Goal: Information Seeking & Learning: Find specific fact

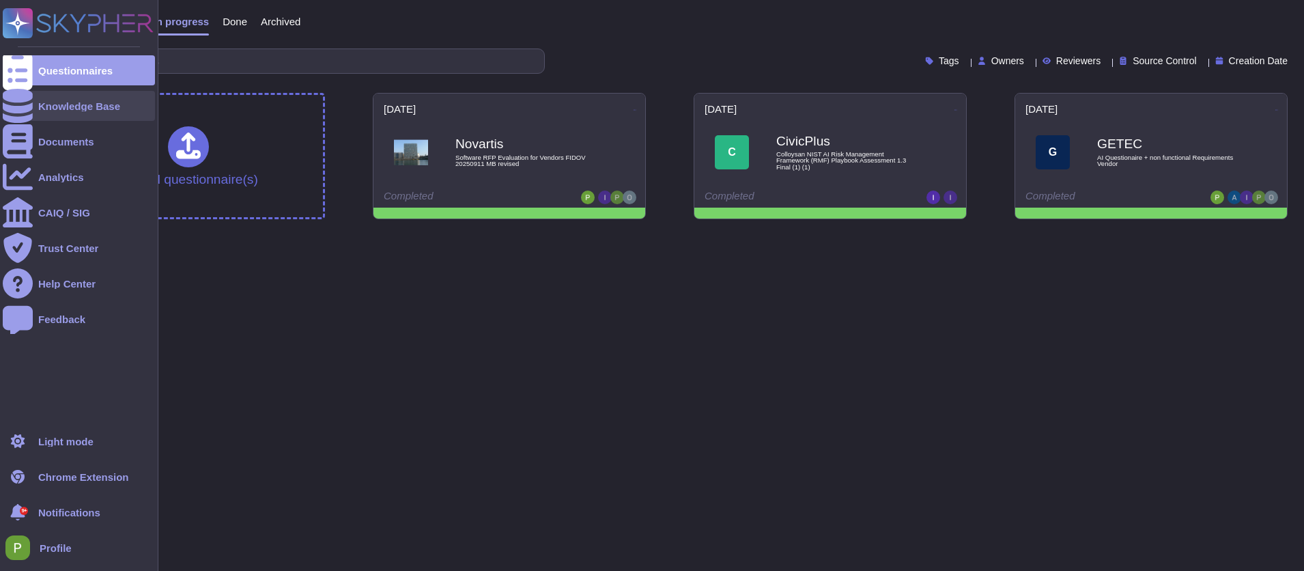
click at [52, 111] on div "Knowledge Base" at bounding box center [79, 106] width 152 height 30
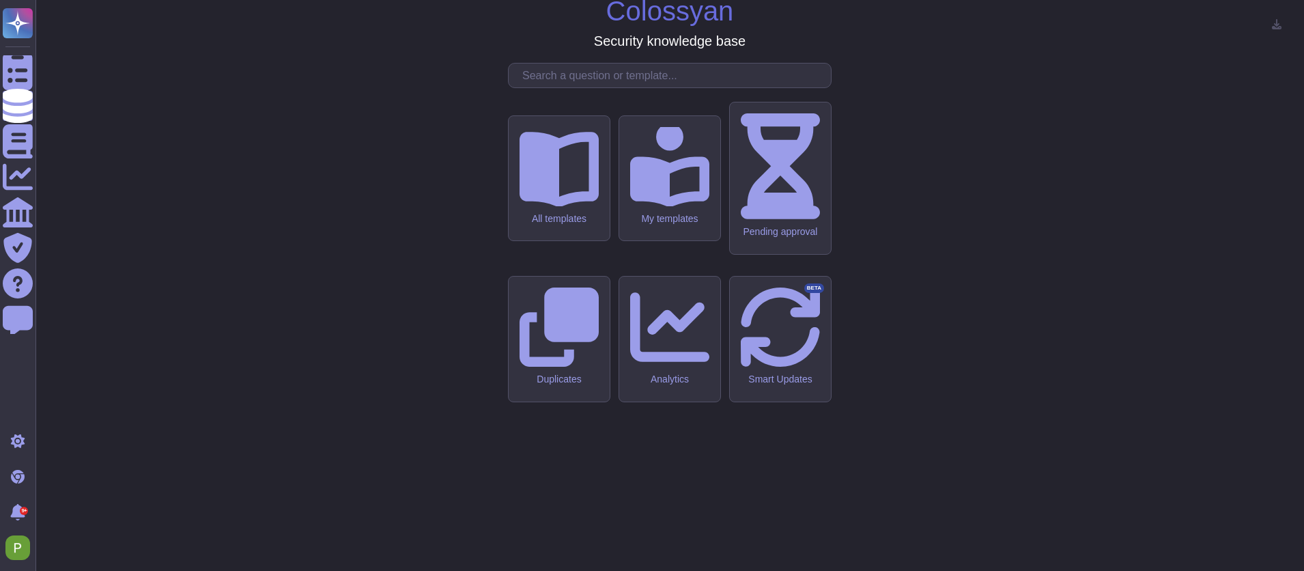
click at [666, 87] on input "text" at bounding box center [673, 76] width 315 height 24
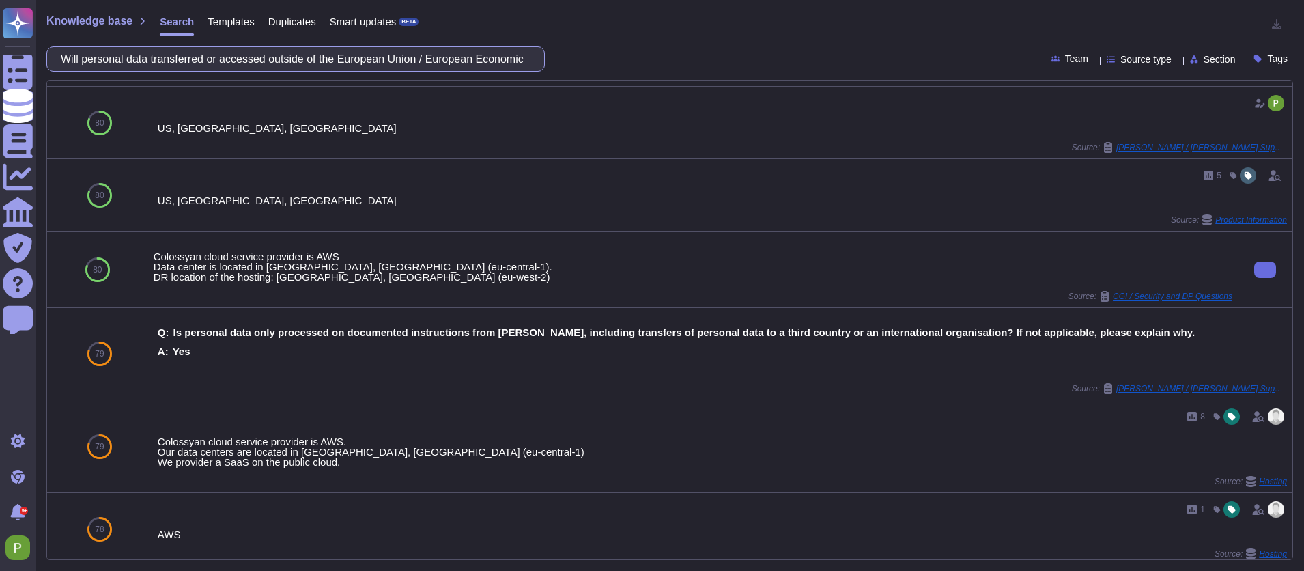
scroll to position [670, 0]
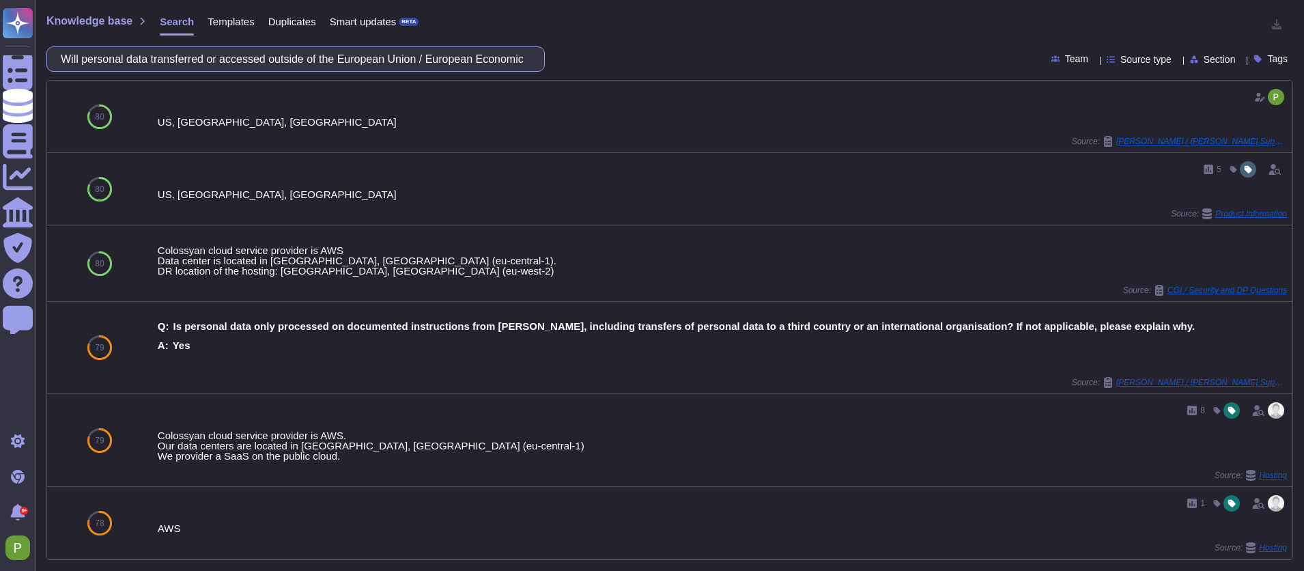
click at [338, 61] on input "Will personal data transferred or accessed outside of the European Union / Euro…" at bounding box center [292, 59] width 477 height 24
click at [339, 61] on input "Will personal data transferred or accessed outside of the European Union / Euro…" at bounding box center [292, 59] width 477 height 24
paste input "Have you conducted a data protection impact assessment (DPIA) for the provided …"
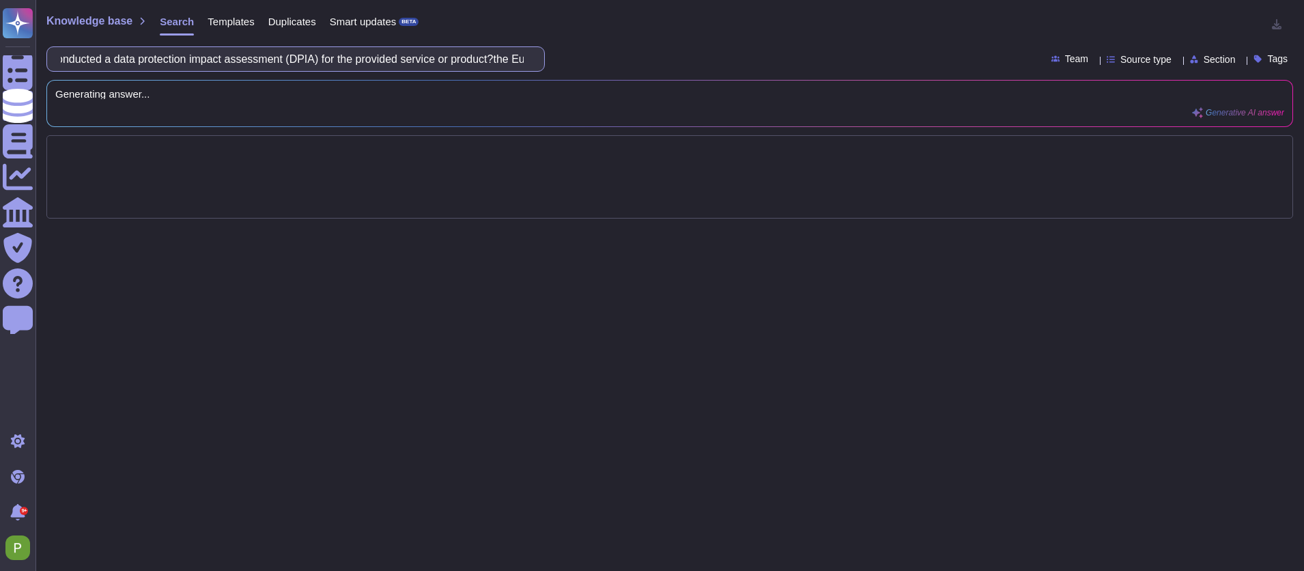
paste input "Have you conducted a data protection impact assessment (DPIA) for the provided …"
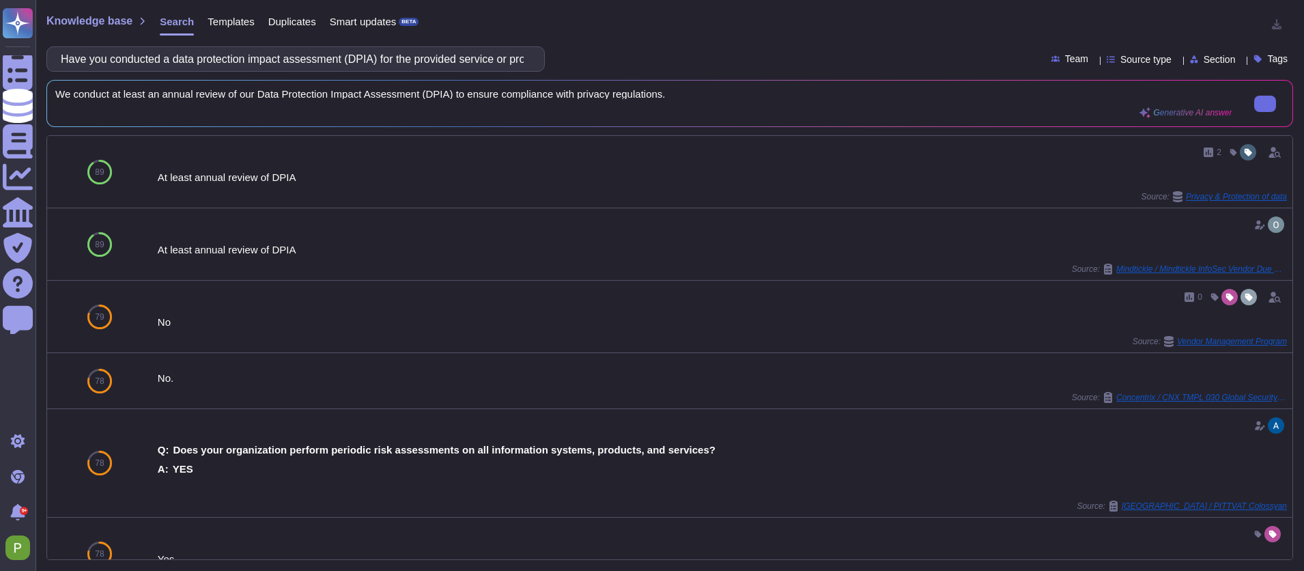
click at [112, 92] on span "We conduct at least an annual review of our Data Protection Impact Assessment (…" at bounding box center [643, 94] width 1177 height 10
click at [113, 92] on span "We conduct at least an annual review of our Data Protection Impact Assessment (…" at bounding box center [643, 94] width 1177 height 10
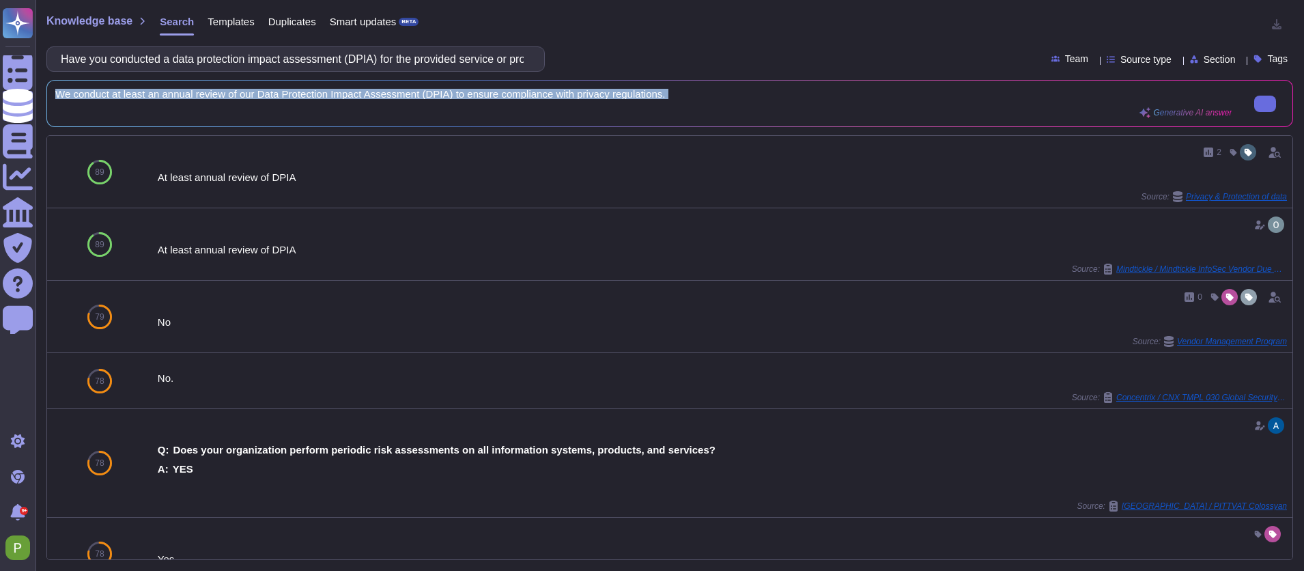
click at [113, 92] on span "We conduct at least an annual review of our Data Protection Impact Assessment (…" at bounding box center [643, 94] width 1177 height 10
copy div "We conduct at least an annual review of our Data Protection Impact Assessment (…"
drag, startPoint x: 195, startPoint y: 87, endPoint x: 194, endPoint y: 74, distance: 13.7
click at [196, 81] on div "We conduct at least an annual review of our Data Protection Impact Assessment (…" at bounding box center [670, 104] width 1246 height 46
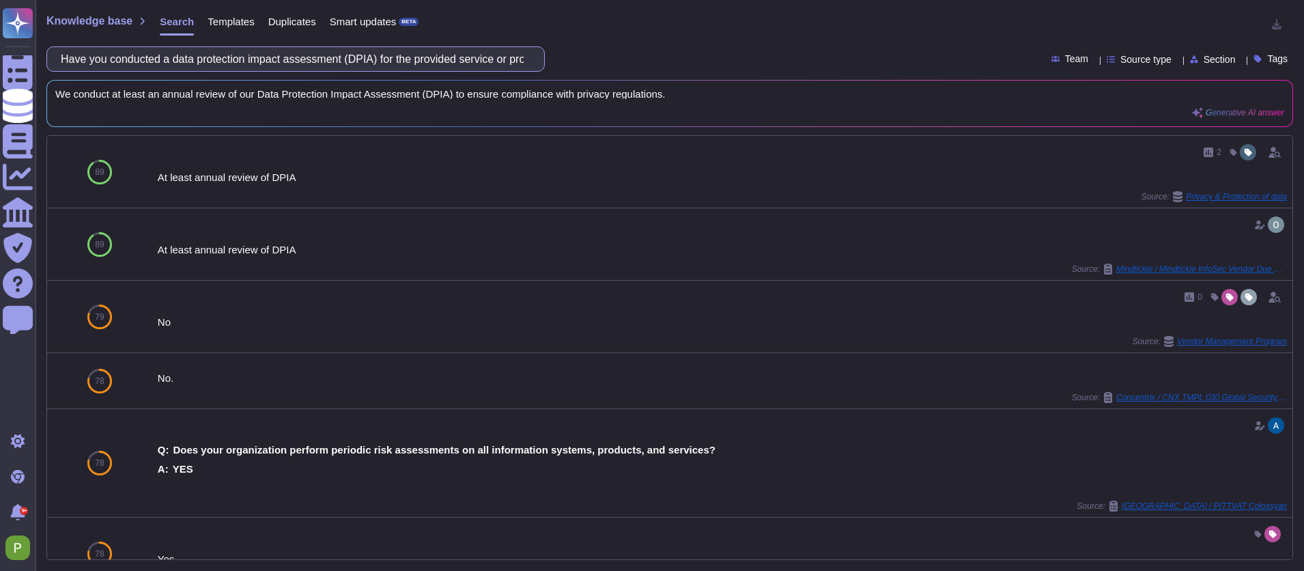
click at [188, 58] on input "Have you conducted a data protection impact assessment (DPIA) for the provided …" at bounding box center [292, 59] width 477 height 24
paste input "We conduct at least an annual review of our Data Protection Impact Assessment (…"
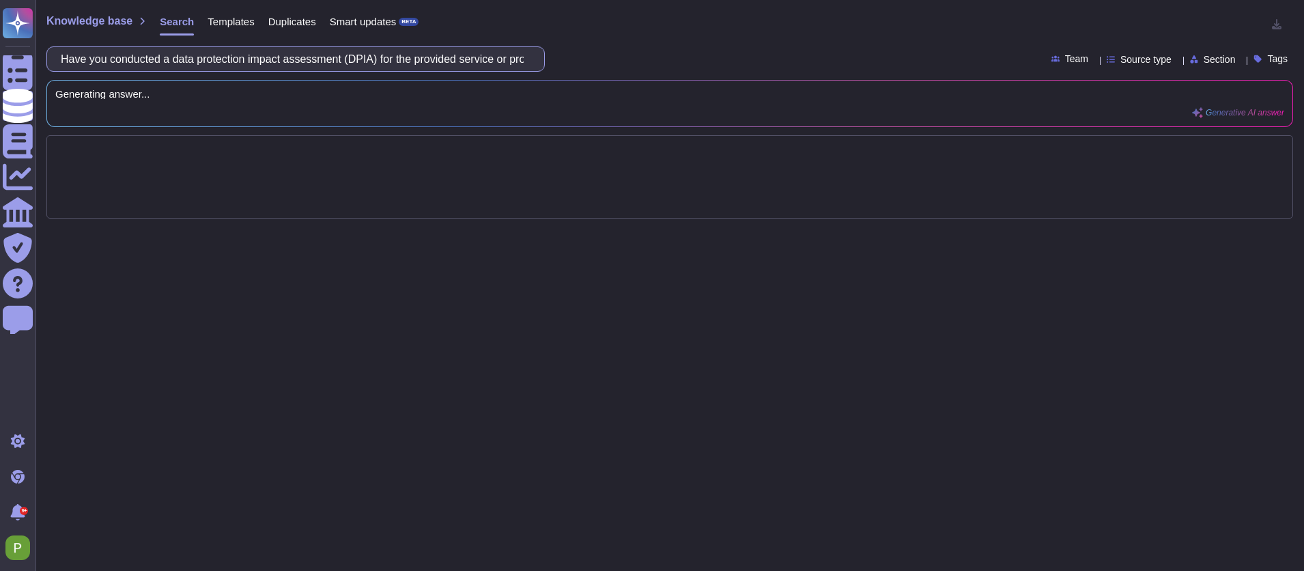
scroll to position [0, 212]
type input "We conduct at least an annual review of our Data Protection Impact Assessment (…"
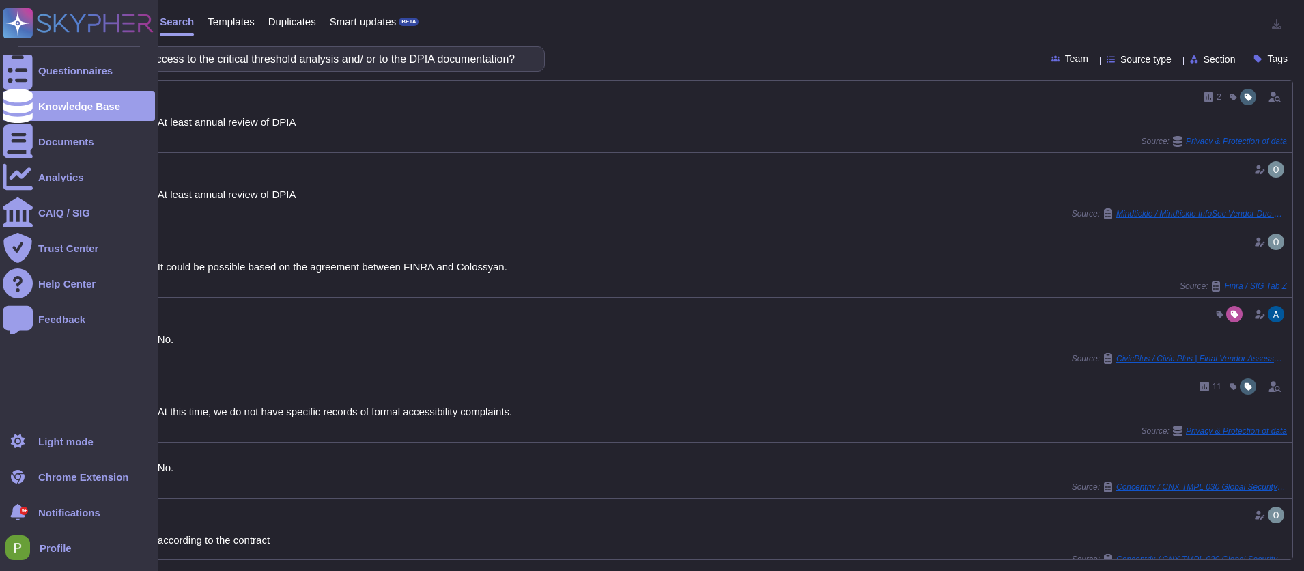
scroll to position [0, 0]
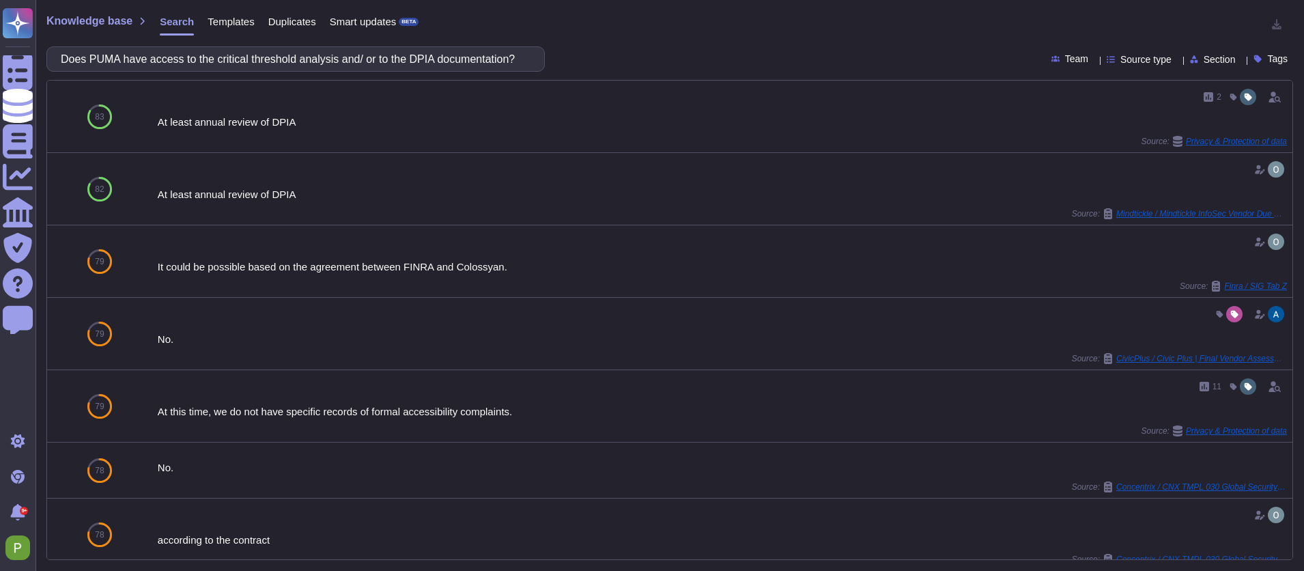
drag, startPoint x: 420, startPoint y: 62, endPoint x: -3, endPoint y: 31, distance: 424.5
click at [0, 31] on html "Questionnaires Knowledge Base Documents Analytics CAIQ / SIG Trust Center Help …" at bounding box center [652, 285] width 1304 height 571
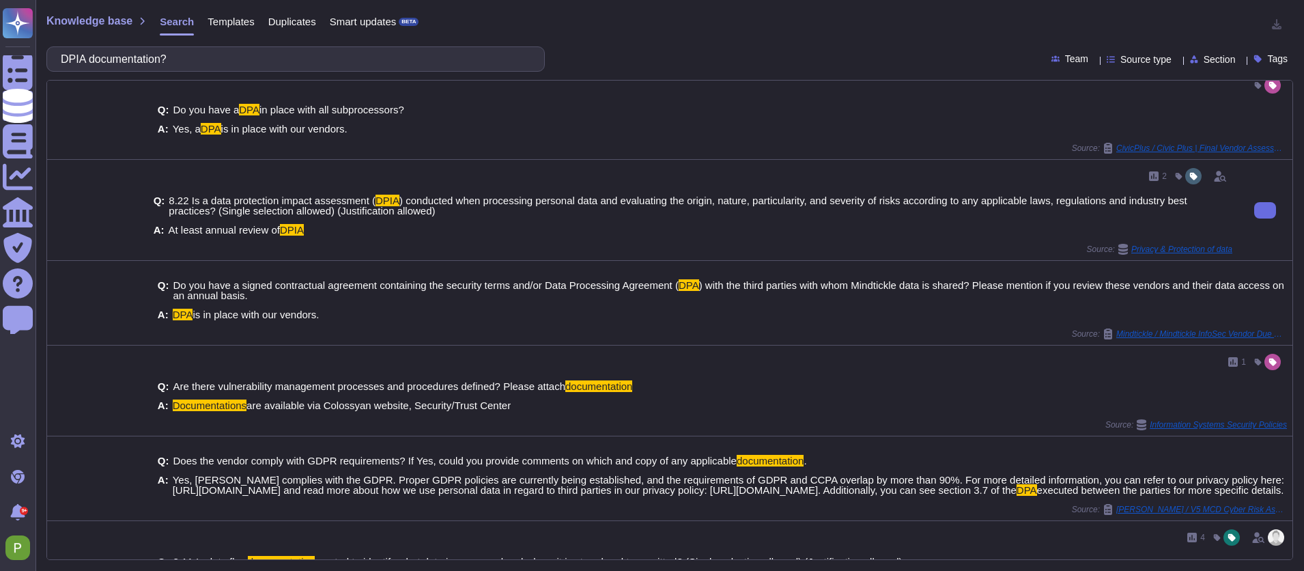
scroll to position [180, 0]
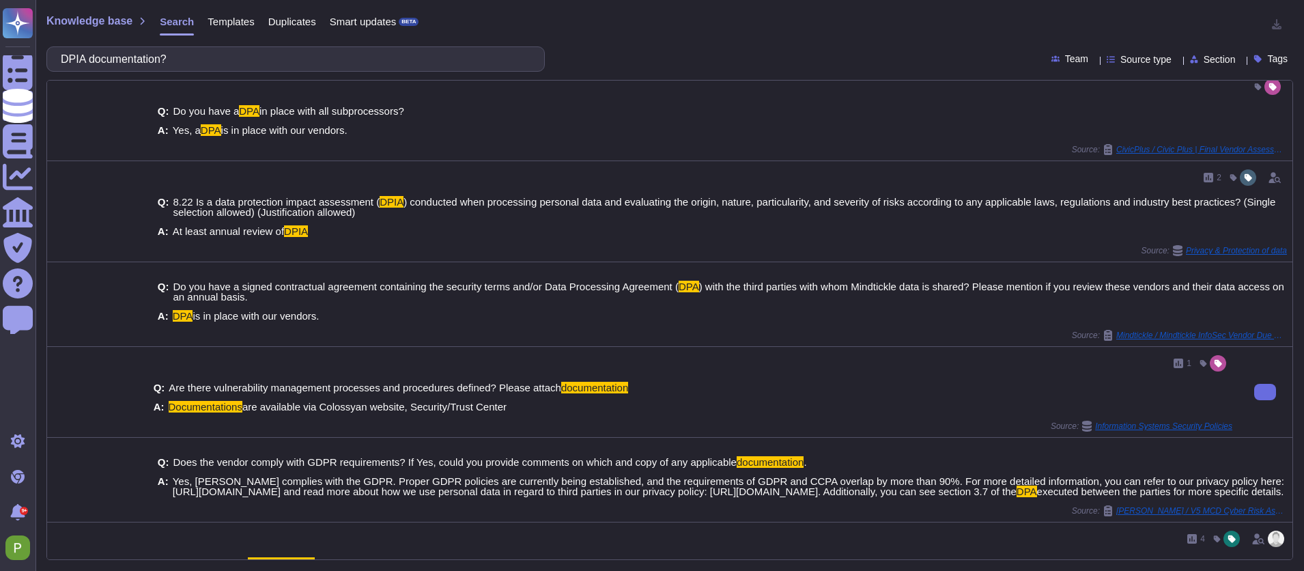
click at [304, 402] on span "are available via Colossyan website, Security/Trust Center" at bounding box center [374, 407] width 264 height 12
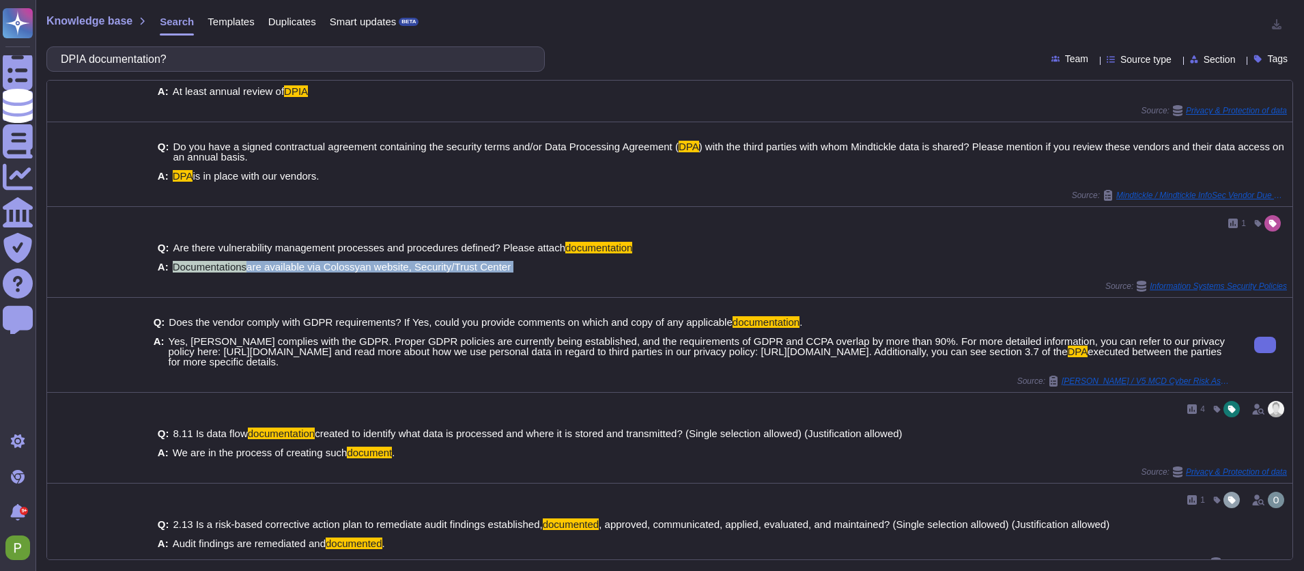
scroll to position [318, 0]
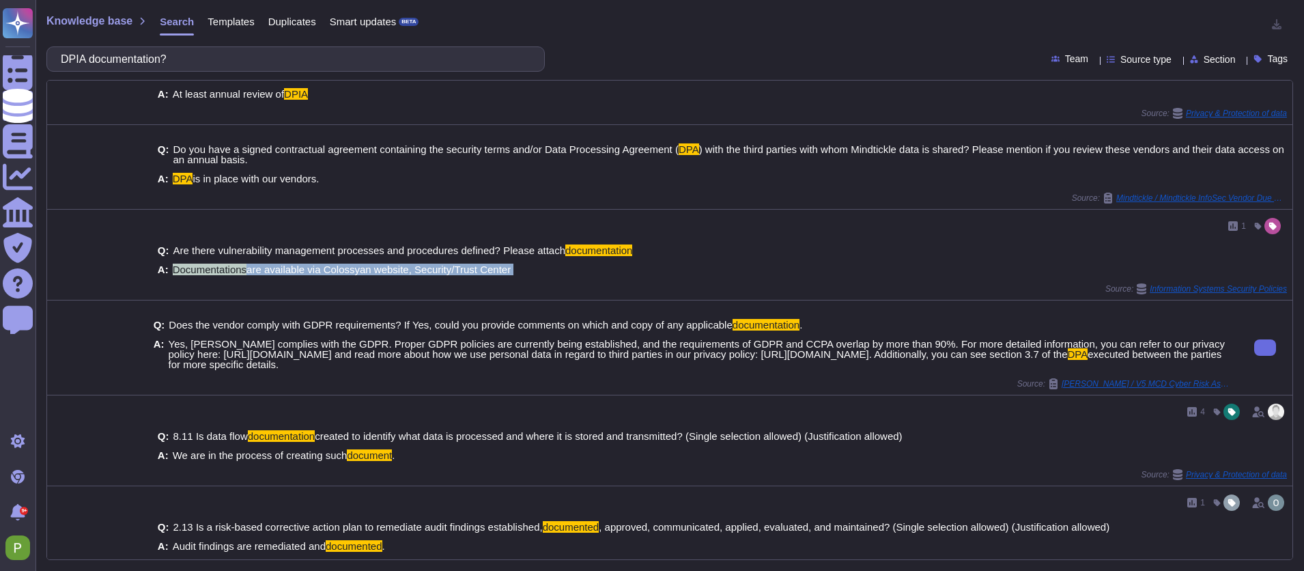
copy span "Documentations are available via Colossyan website, Security/Trust Center"
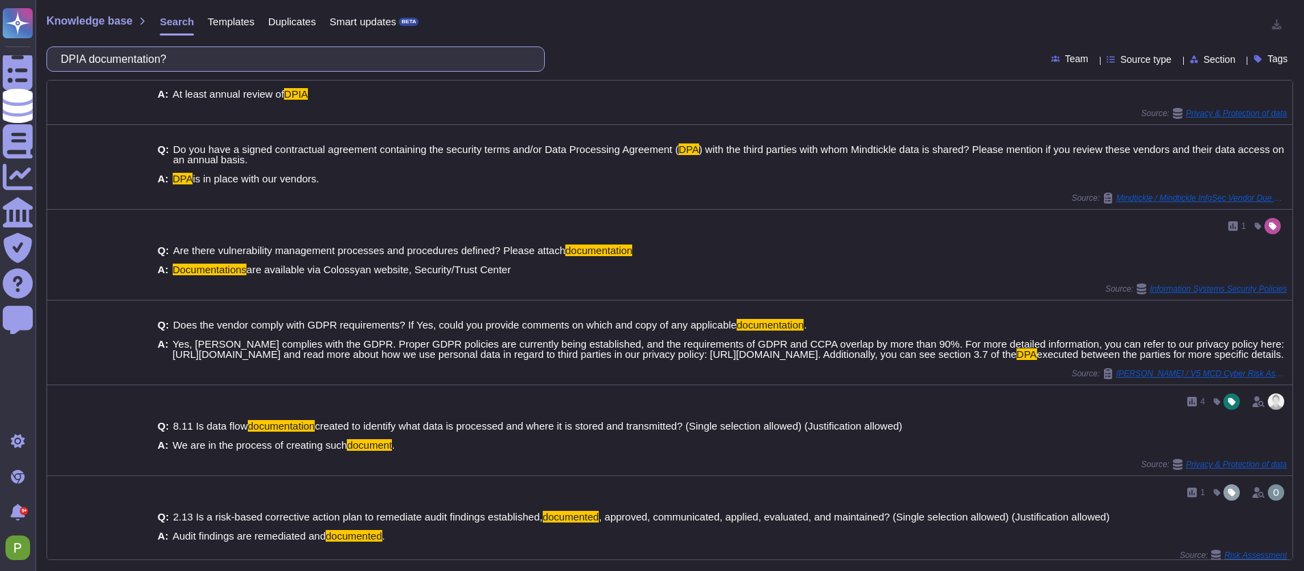
click at [211, 60] on input "DPIA documentation?" at bounding box center [292, 59] width 477 height 24
paste input "In relation to data processing, do you consider yourself to be a data processor"
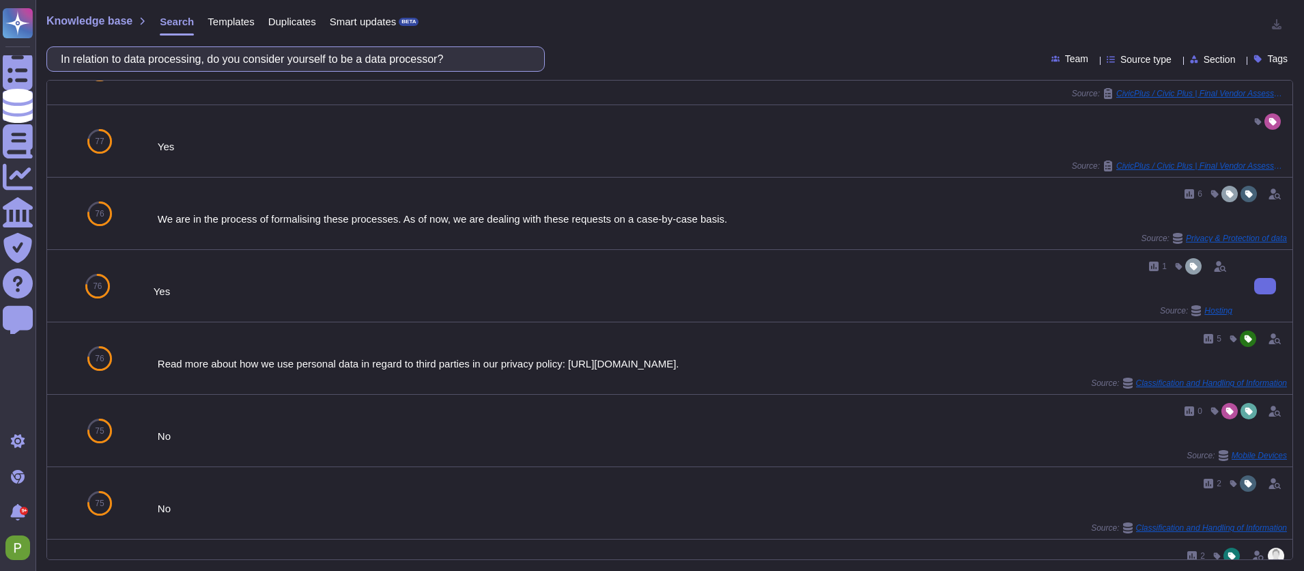
scroll to position [355, 0]
drag, startPoint x: 376, startPoint y: 62, endPoint x: -55, endPoint y: 32, distance: 431.9
click at [0, 32] on html "Questionnaires Knowledge Base Documents Analytics CAIQ / SIG Trust Center Help …" at bounding box center [652, 285] width 1304 height 571
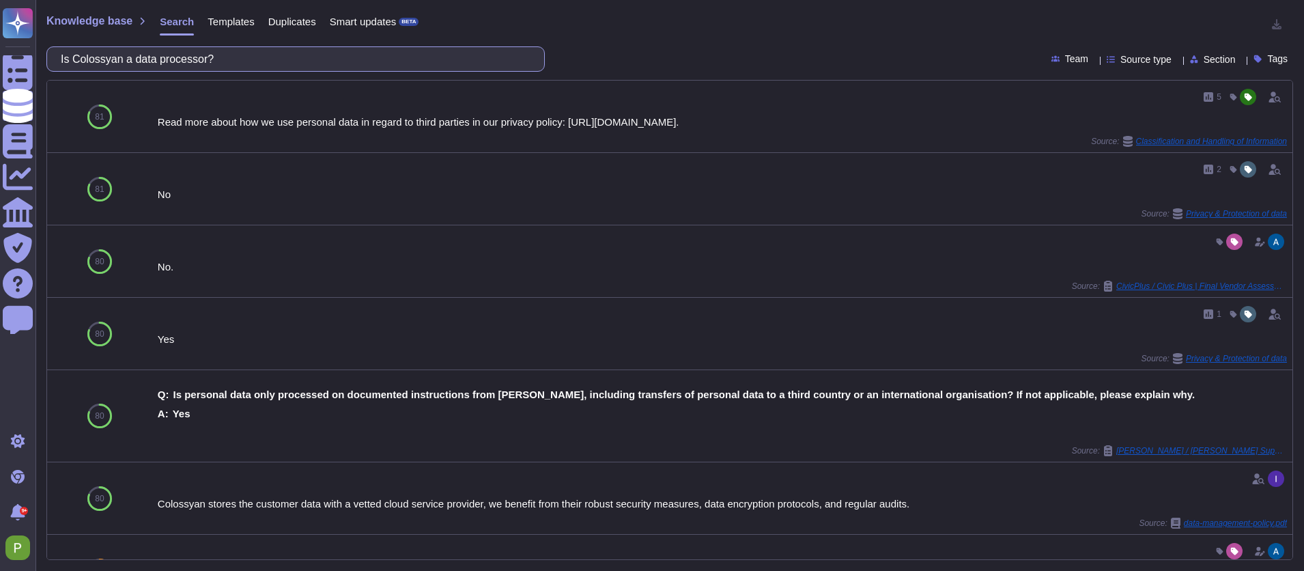
click at [239, 55] on input "Is Colossyan a data processor?" at bounding box center [292, 59] width 477 height 24
drag, startPoint x: 221, startPoint y: 58, endPoint x: -91, endPoint y: 57, distance: 311.4
click at [0, 57] on html "Questionnaires Knowledge Base Documents Analytics CAIQ / SIG Trust Center Help …" at bounding box center [652, 285] width 1304 height 571
paste input "Can the default settings within the provided service or product be defined by P…"
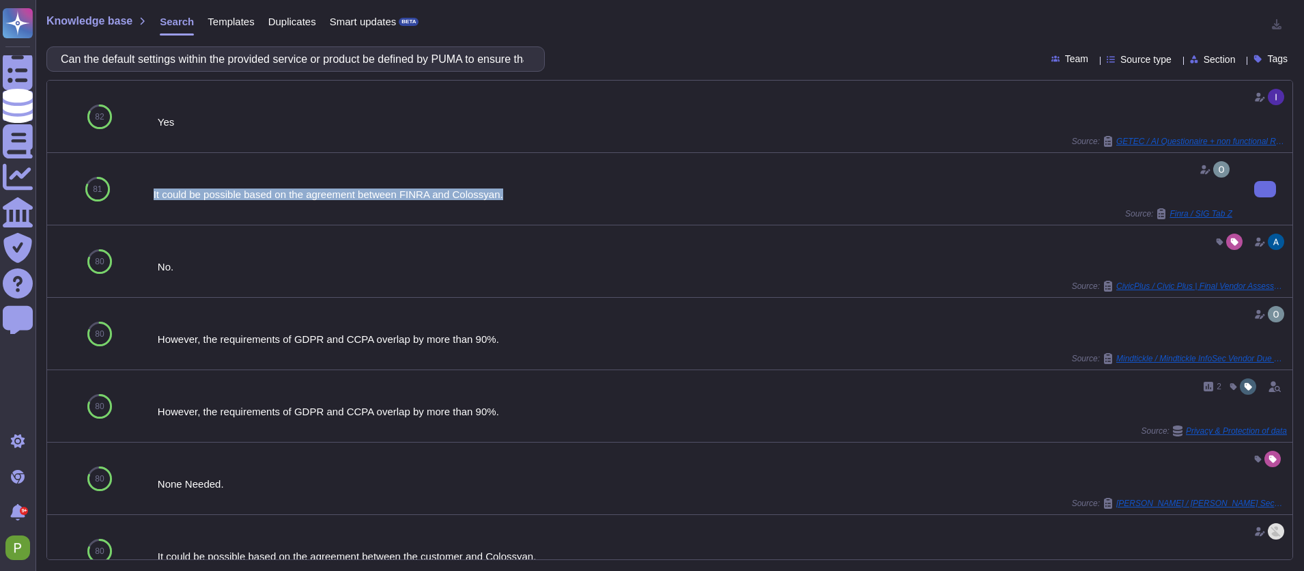
drag, startPoint x: 151, startPoint y: 196, endPoint x: 538, endPoint y: 195, distance: 387.2
click at [539, 195] on div "It could be possible based on the agreement between FINRA and Colossyan. Source…" at bounding box center [693, 189] width 1090 height 72
copy div "It could be possible based on the agreement between FINRA and Colossyan."
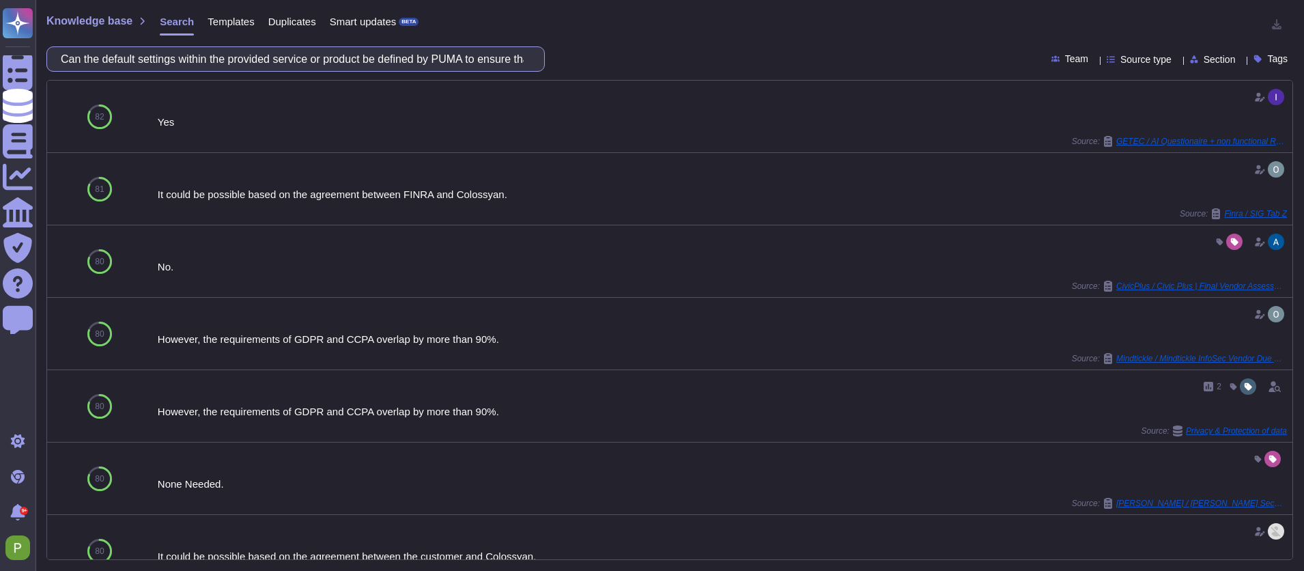
click at [178, 64] on input "Can the default settings within the provided service or product be defined by P…" at bounding box center [292, 59] width 477 height 24
paste input "Please explain which data collections are intended to be mandatory."
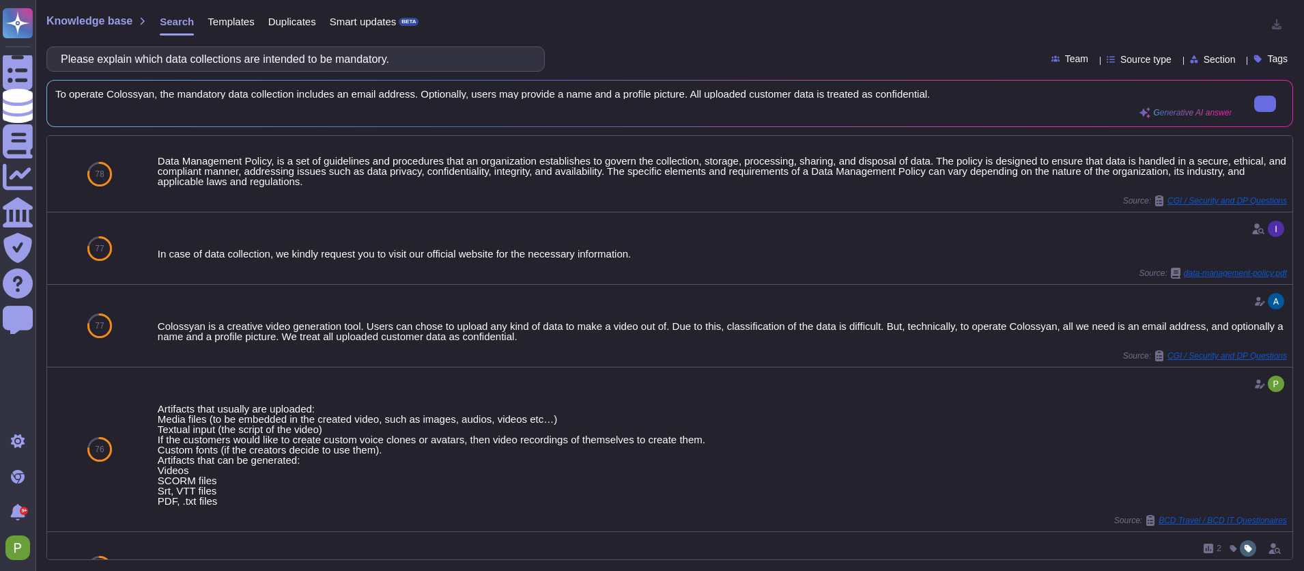
type input "Please explain which data collections are intended to be mandatory."
click at [429, 92] on span "To operate Colossyan, the mandatory data collection includes an email address. …" at bounding box center [643, 94] width 1177 height 10
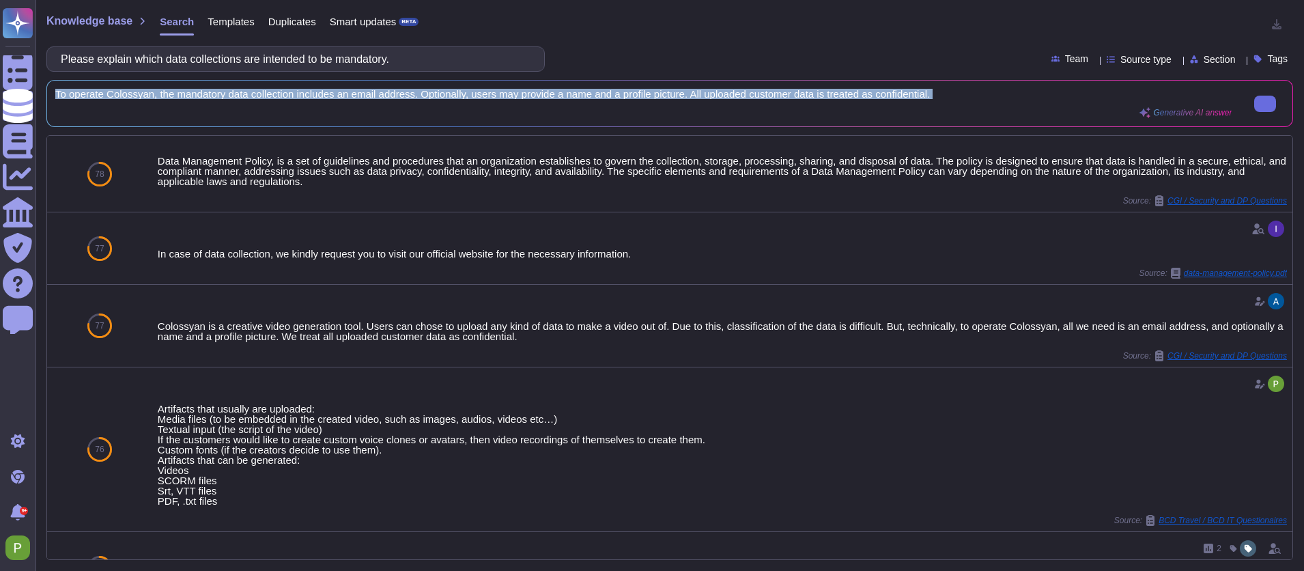
click at [429, 92] on span "To operate Colossyan, the mandatory data collection includes an email address. …" at bounding box center [643, 94] width 1177 height 10
copy div "To operate Colossyan, the mandatory data collection includes an email address. …"
